Goal: Information Seeking & Learning: Learn about a topic

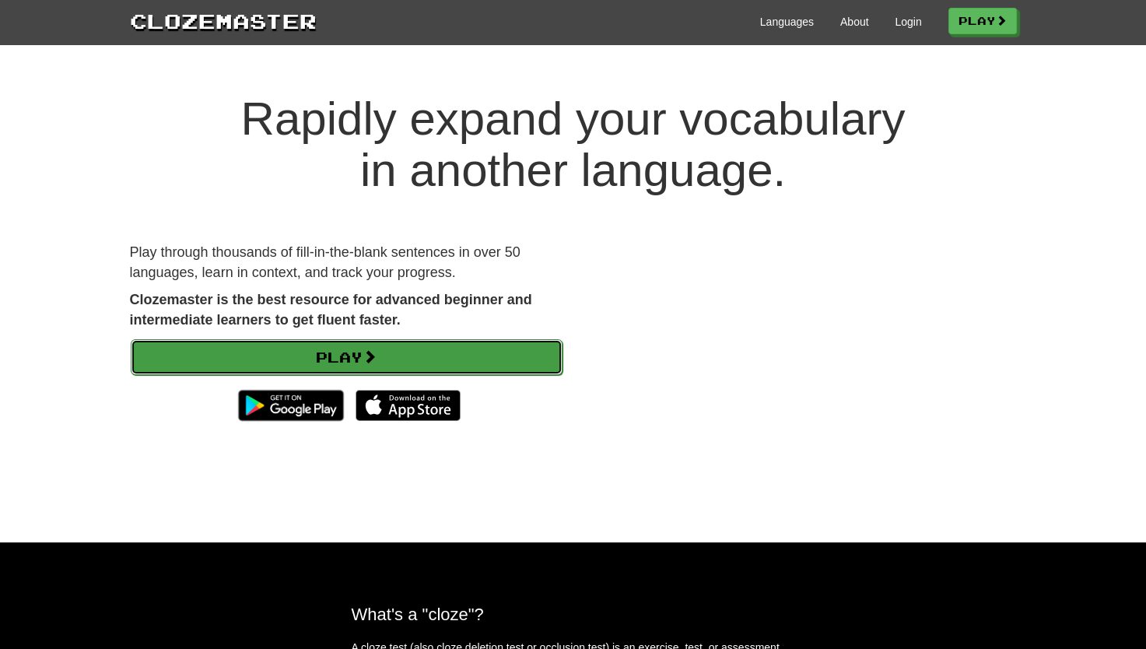
click at [367, 363] on span at bounding box center [370, 356] width 14 height 14
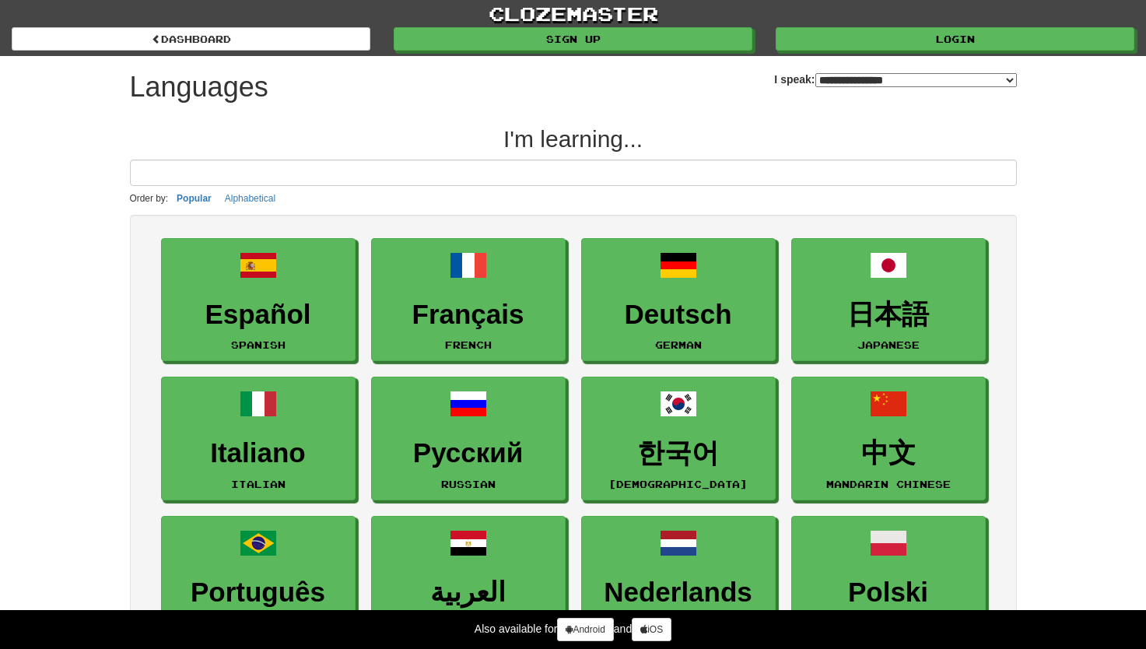
select select "*******"
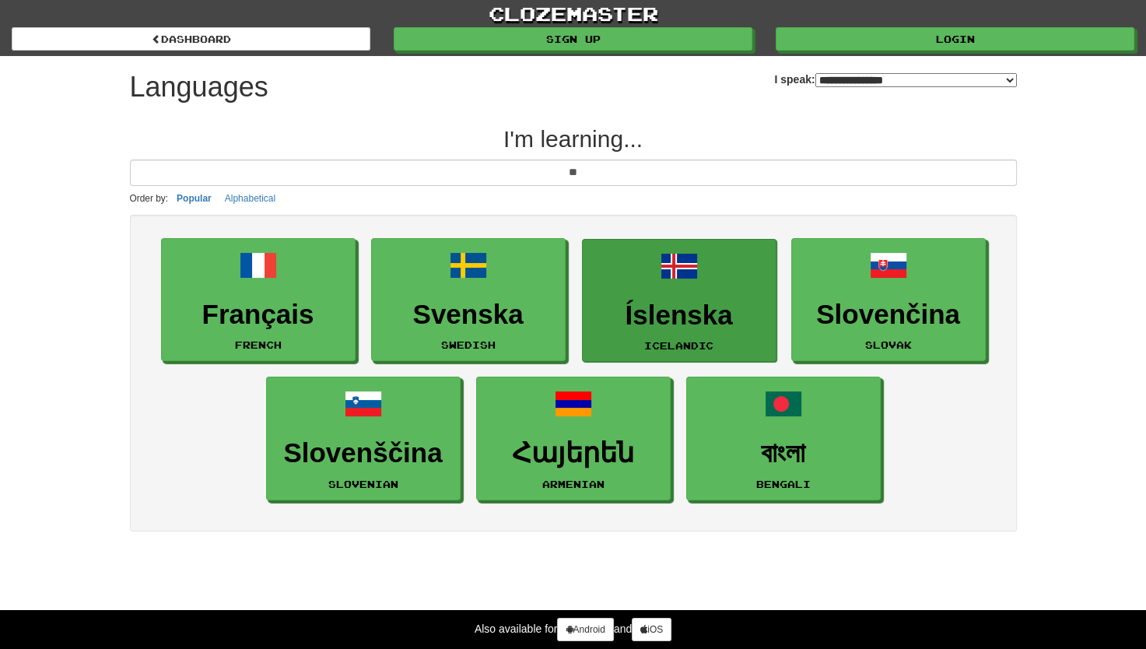
type input "*"
